Goal: Navigation & Orientation: Find specific page/section

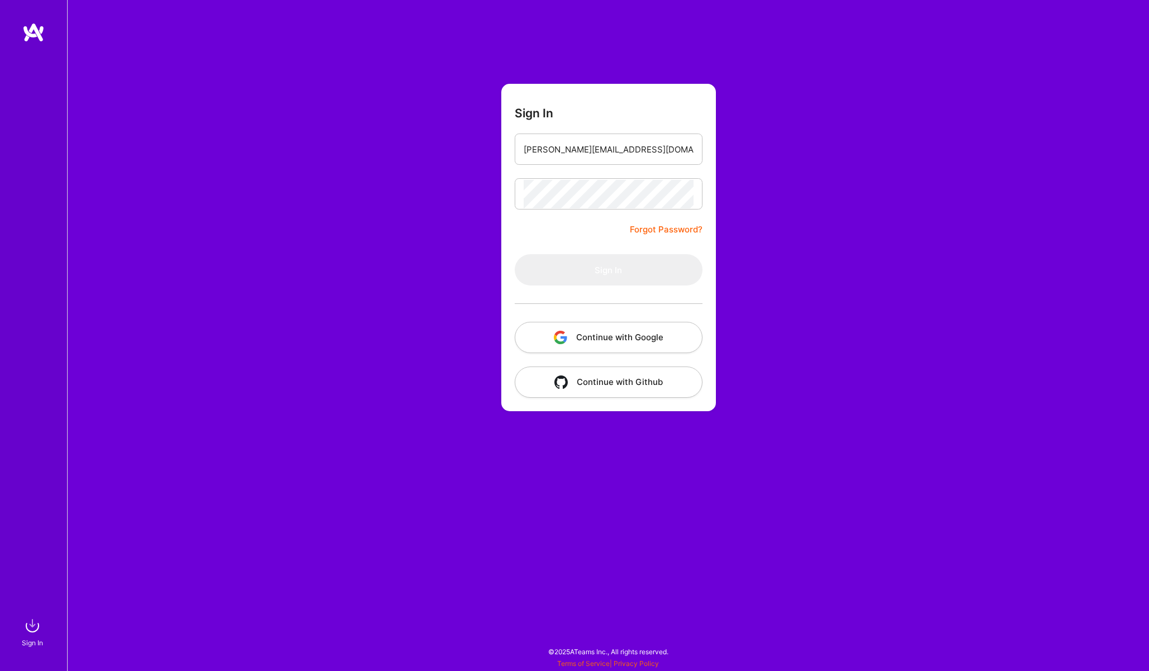
click at [774, 242] on div "Sign In paul@bigthinkingltd.com Forgot Password? Sign In Continue with Google C…" at bounding box center [608, 335] width 1082 height 671
click at [1012, 225] on div "Sign In paul@bigthinkingltd.com Forgot Password? Sign In Continue with Google C…" at bounding box center [608, 335] width 1082 height 671
drag, startPoint x: 484, startPoint y: 137, endPoint x: 522, endPoint y: 137, distance: 37.4
click at [484, 137] on div "Sign In Forgot Password? Sign In Continue with Google Continue with Github" at bounding box center [608, 335] width 1082 height 671
click at [574, 153] on input "email" at bounding box center [609, 149] width 170 height 28
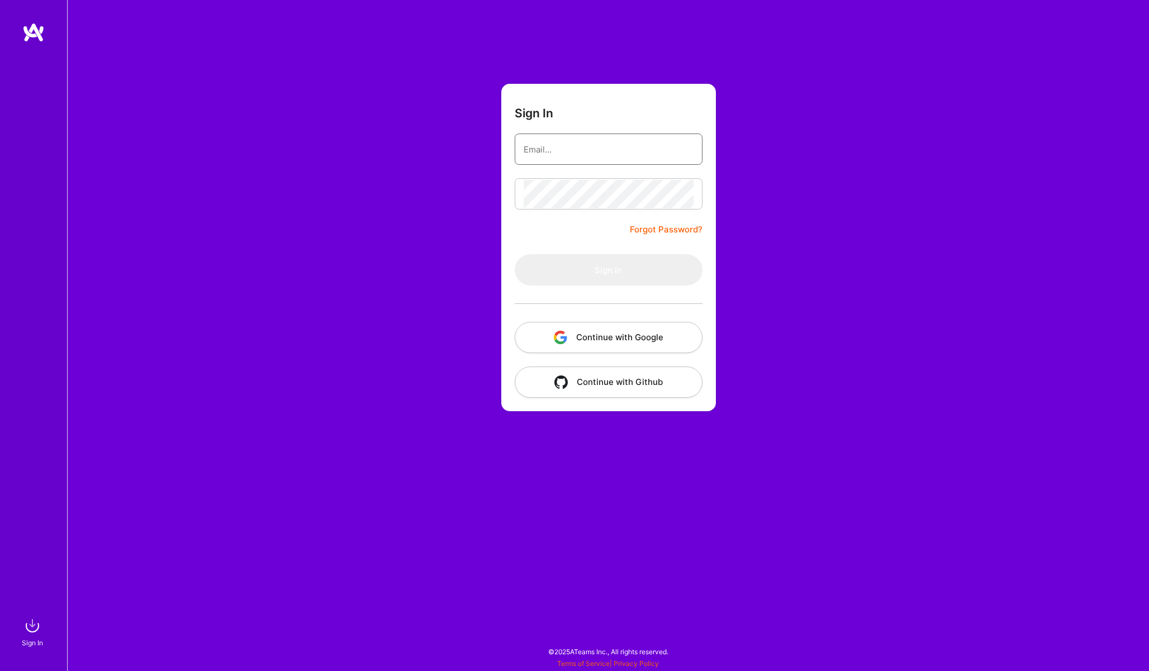
paste input "paul@bigthinkingltd.com"
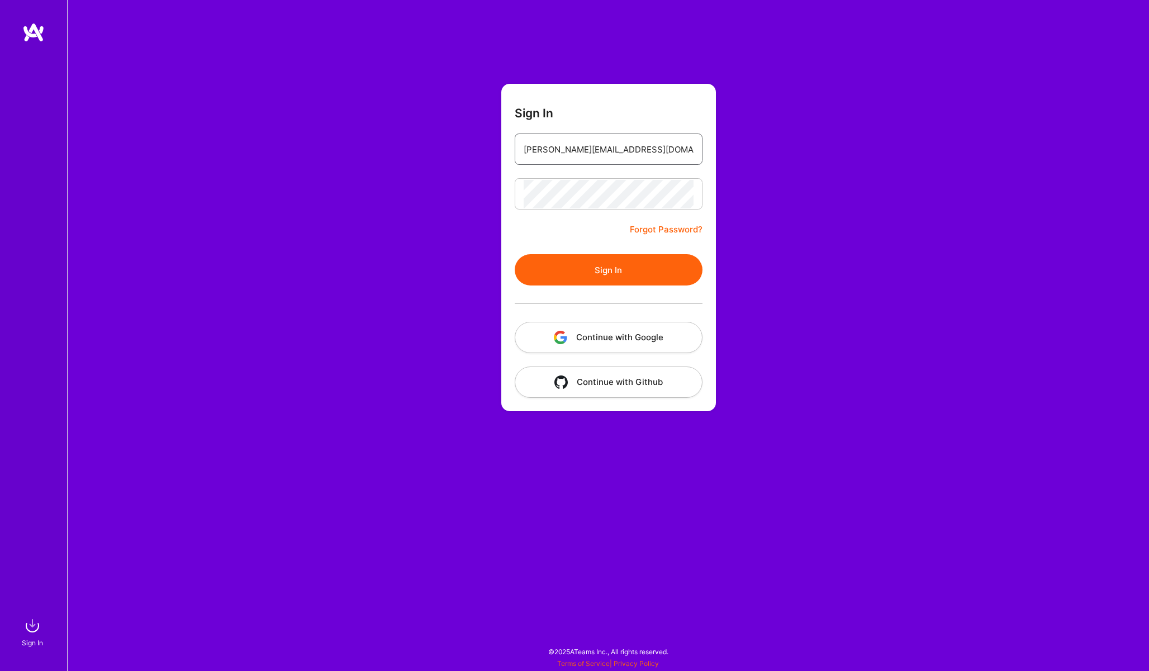
type input "paul@bigthinkingltd.com"
click at [629, 276] on button "Sign In" at bounding box center [609, 269] width 188 height 31
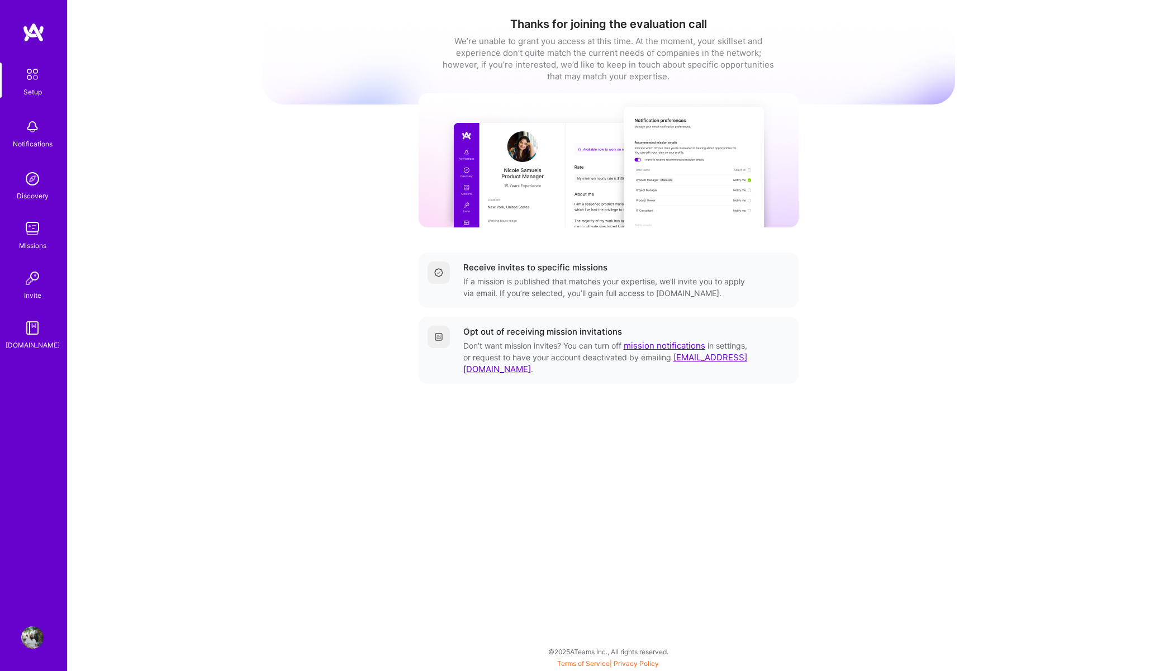
click at [28, 133] on img at bounding box center [32, 127] width 22 height 22
click at [45, 184] on link "Discovery" at bounding box center [32, 185] width 69 height 34
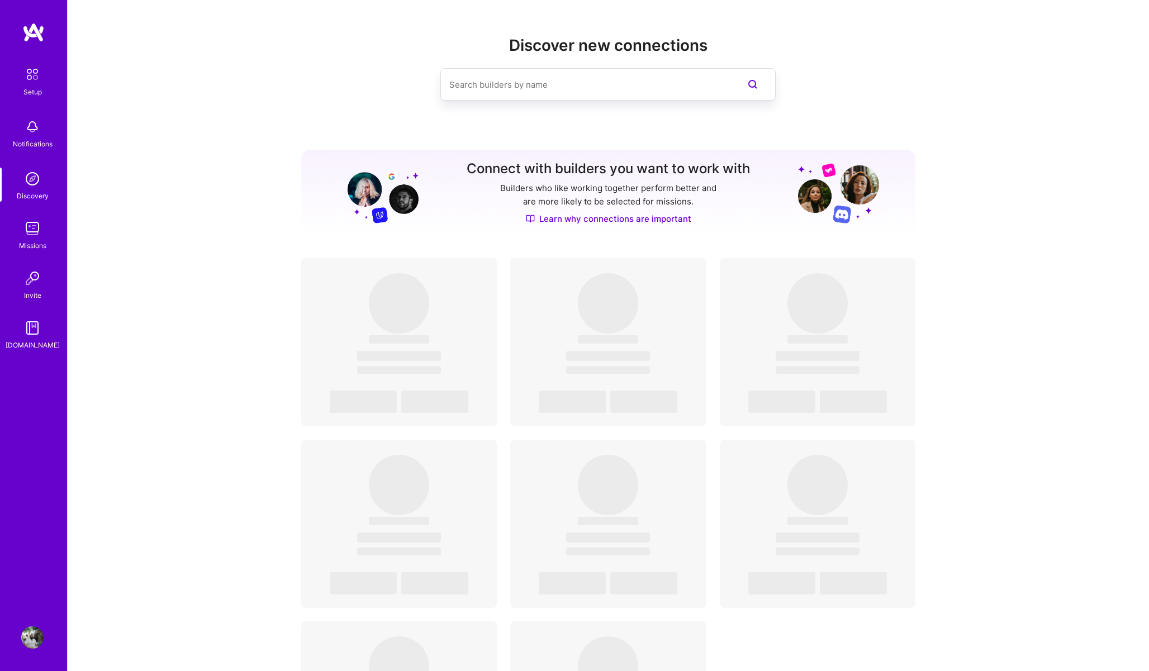
click at [42, 220] on img at bounding box center [32, 228] width 22 height 22
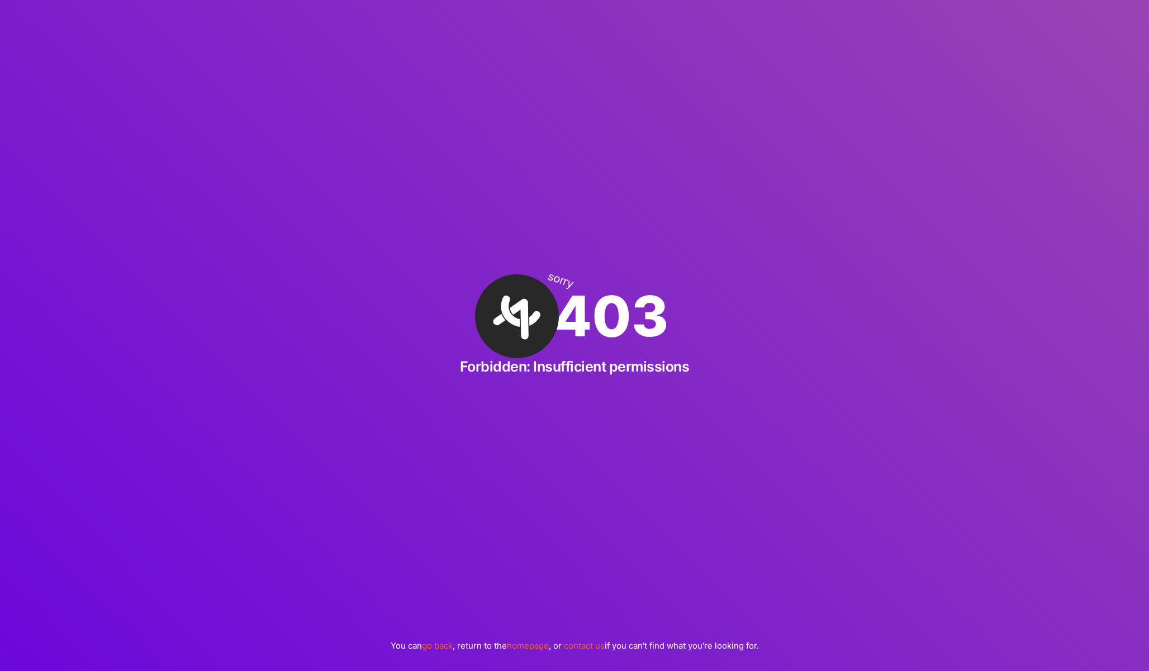
click at [4, 3] on div "sorry 403 Forbidden: Insufficient permissions You can go back , return to the h…" at bounding box center [574, 335] width 1149 height 671
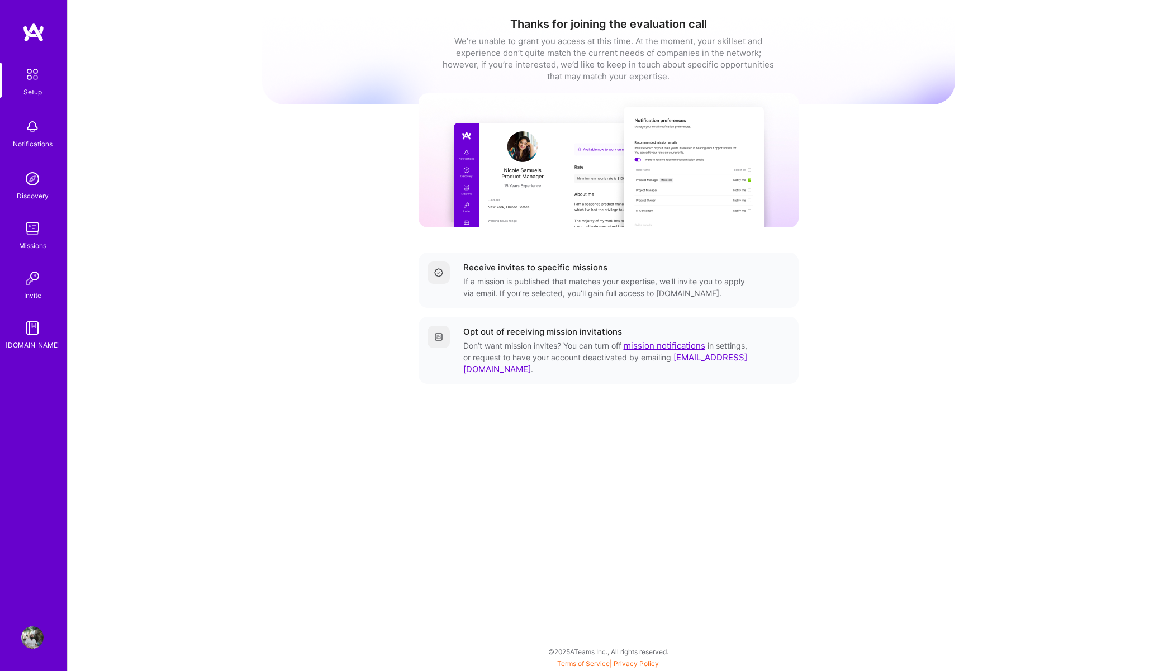
click at [291, 417] on div "Thanks for joining the evaluation call We’re unable to grant you access at this…" at bounding box center [608, 216] width 693 height 416
click at [30, 639] on img at bounding box center [32, 637] width 22 height 22
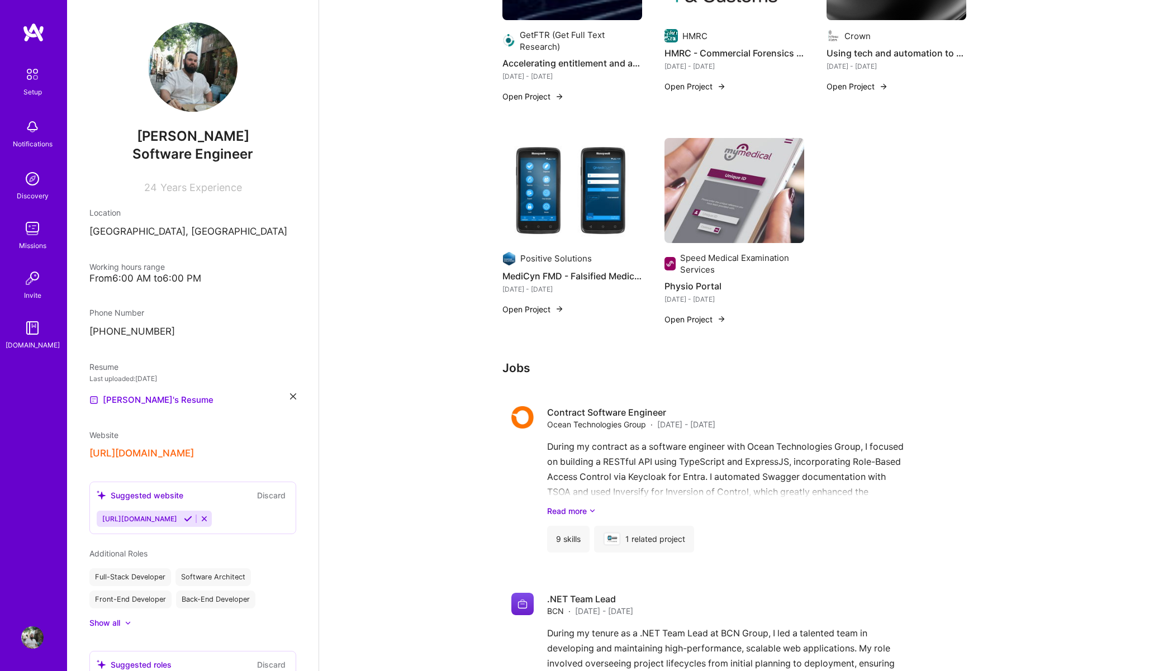
scroll to position [644, 0]
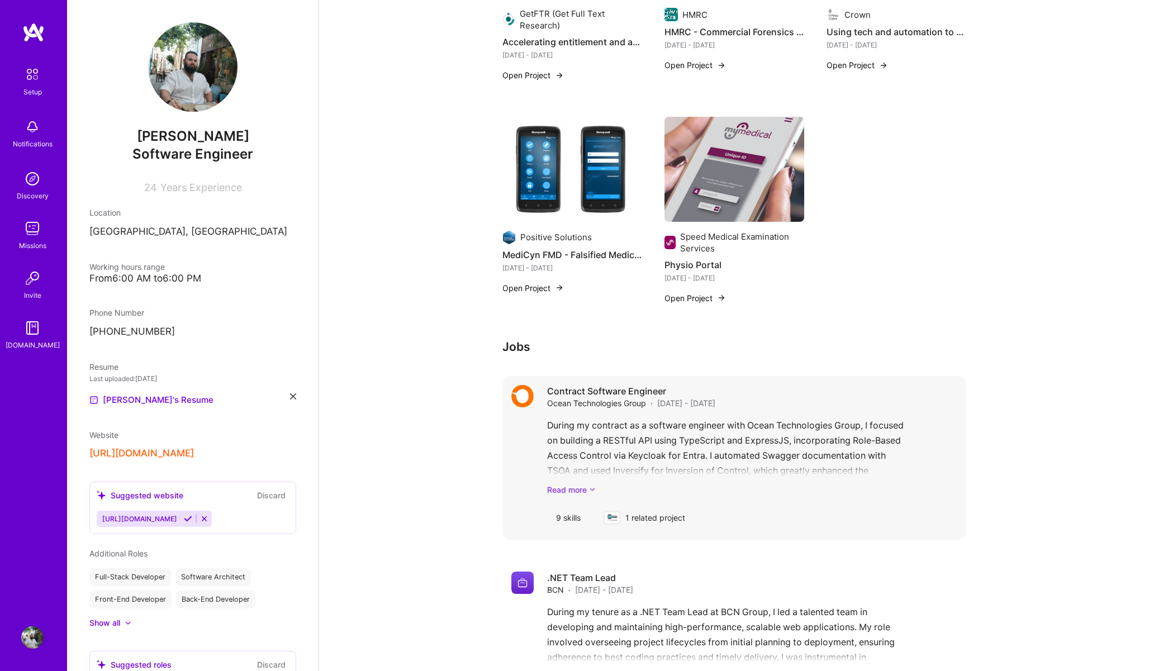
click at [576, 491] on link "Read more" at bounding box center [752, 490] width 410 height 12
